Goal: Check status

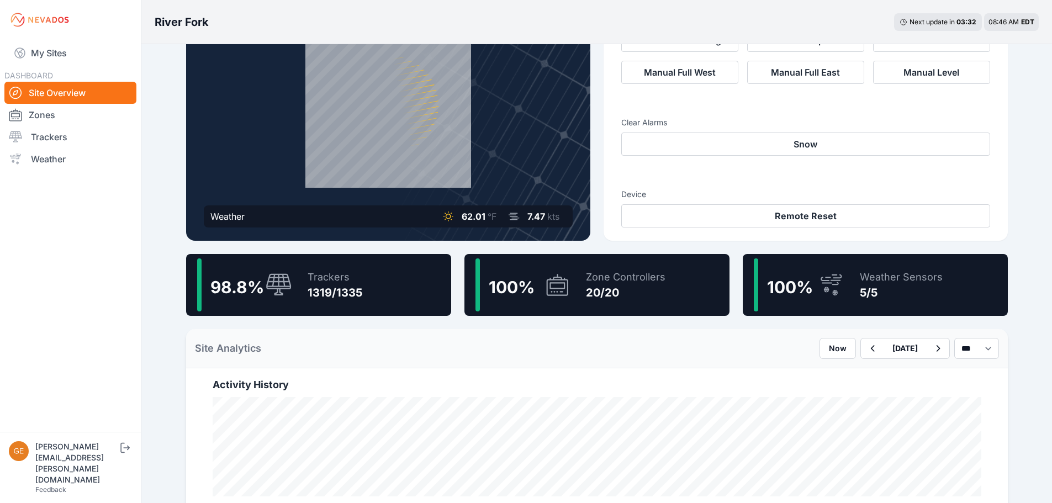
scroll to position [166, 0]
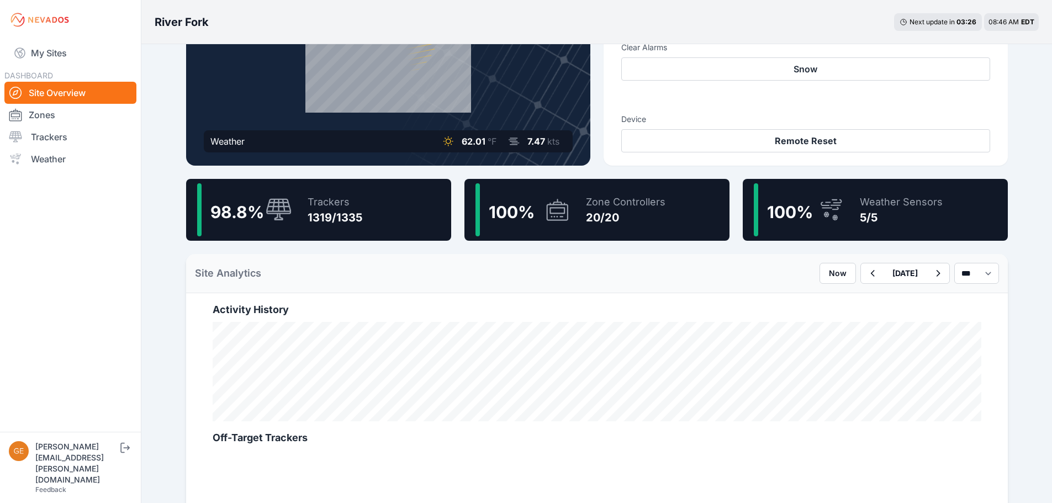
drag, startPoint x: 823, startPoint y: 272, endPoint x: 811, endPoint y: 294, distance: 25.2
click at [870, 272] on icon "button" at bounding box center [872, 273] width 4 height 7
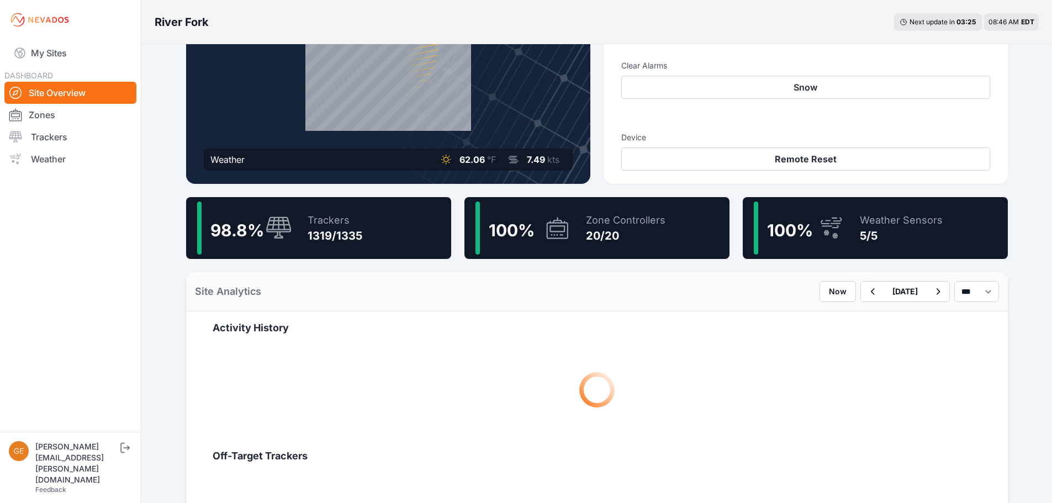
scroll to position [221, 0]
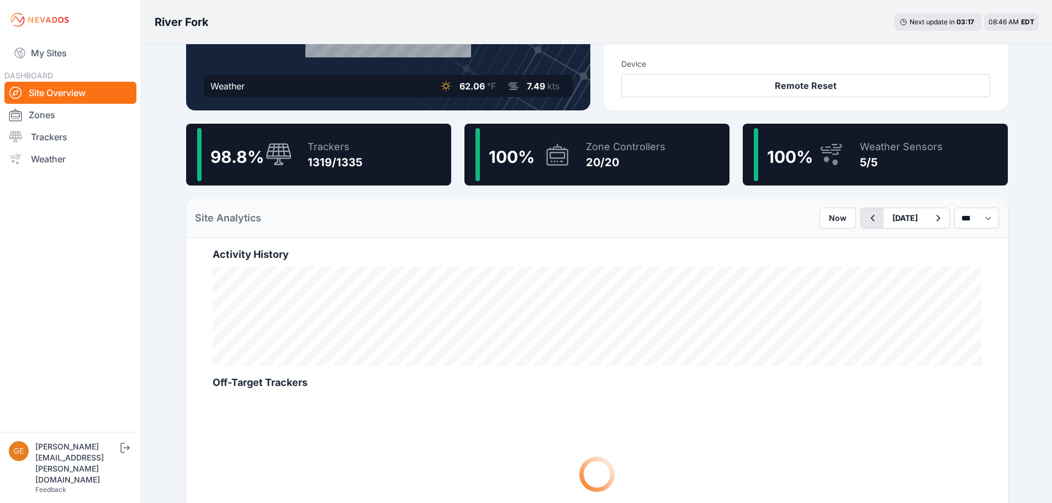
click at [865, 219] on icon "button" at bounding box center [872, 217] width 14 height 13
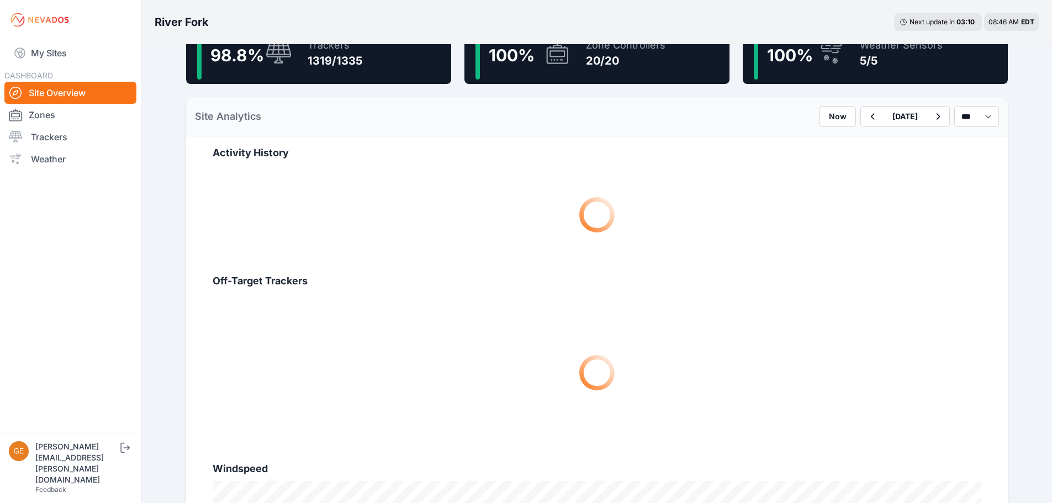
scroll to position [331, 0]
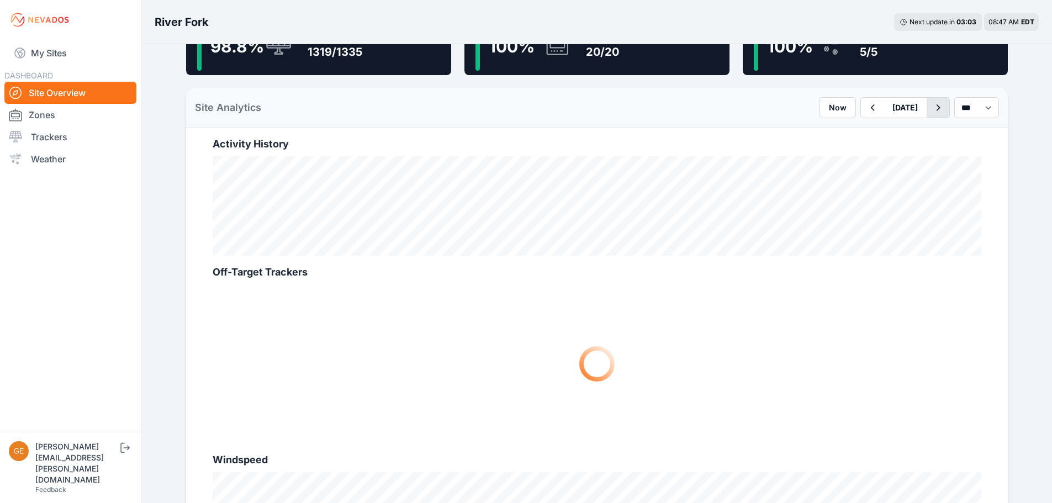
click at [936, 109] on icon "button" at bounding box center [938, 107] width 4 height 7
